Goal: Transaction & Acquisition: Purchase product/service

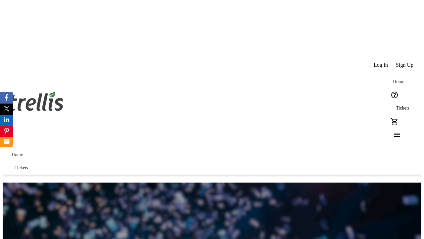
click at [406, 62] on span "Sign Up" at bounding box center [405, 65] width 18 height 6
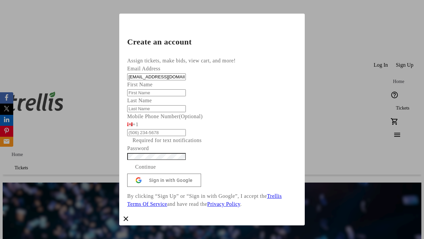
type input "[EMAIL_ADDRESS][DOMAIN_NAME]"
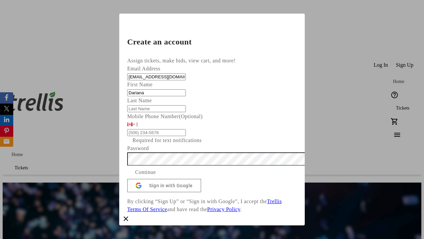
type input "Dariana"
type input "[PERSON_NAME]"
click at [156, 176] on span "Continue" at bounding box center [145, 172] width 21 height 8
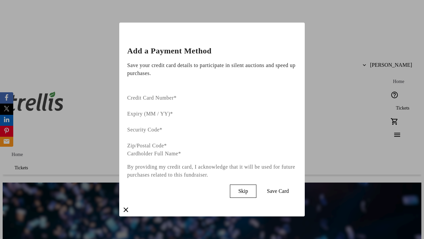
click at [248, 188] on span "Skip" at bounding box center [243, 191] width 10 height 6
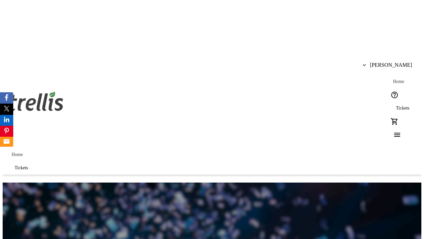
click at [396, 105] on span "Tickets" at bounding box center [403, 107] width 14 height 5
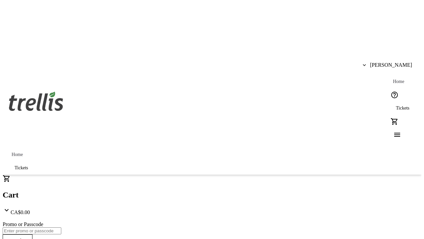
type input "1"
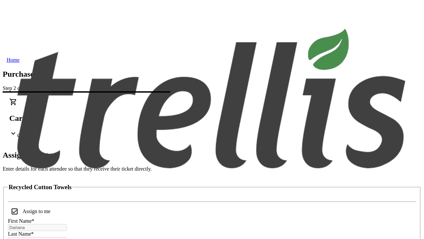
scroll to position [40, 0]
